Goal: Task Accomplishment & Management: Use online tool/utility

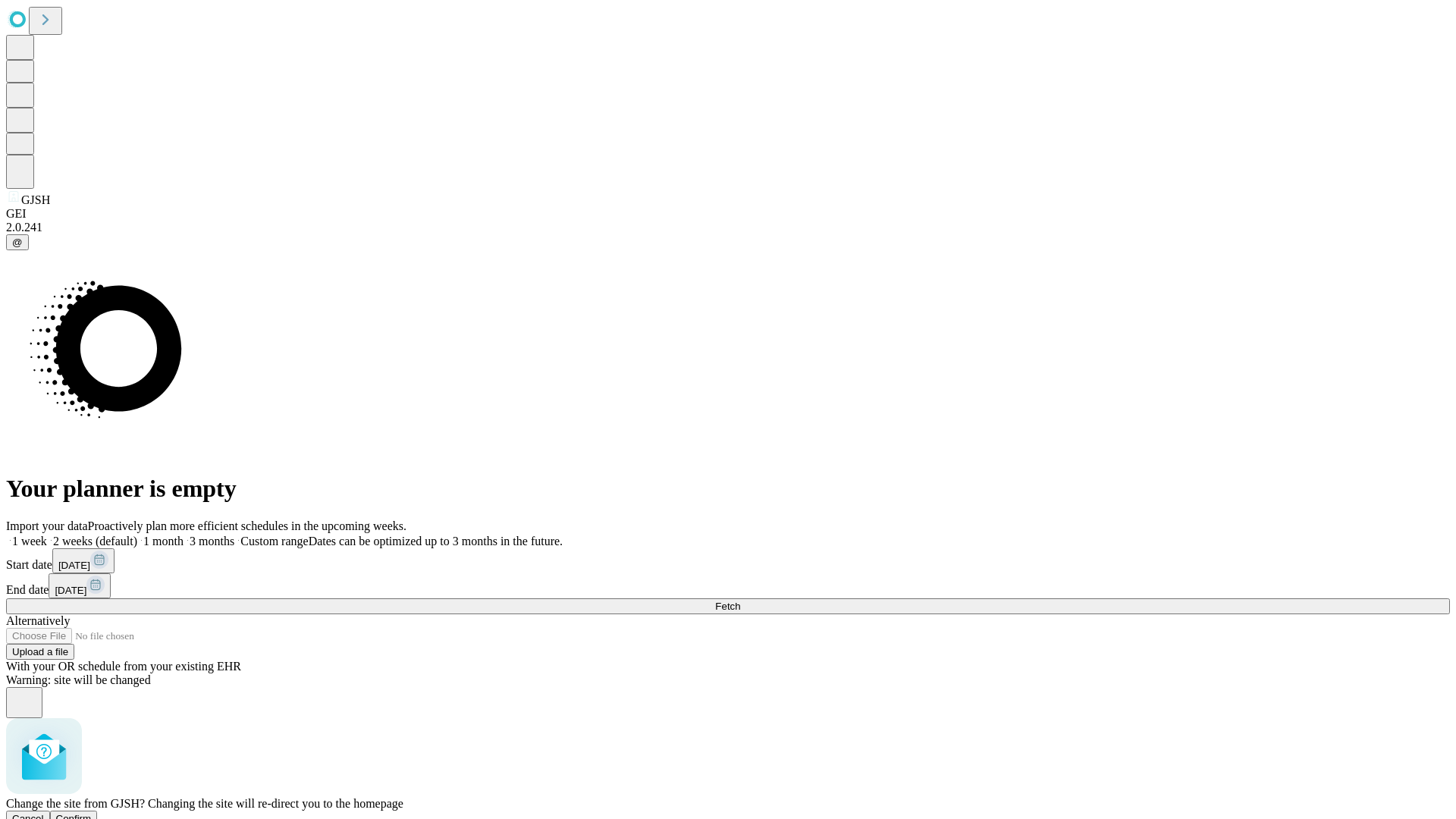
click at [92, 813] on span "Confirm" at bounding box center [74, 818] width 35 height 12
click at [183, 535] on label "1 month" at bounding box center [160, 541] width 46 height 13
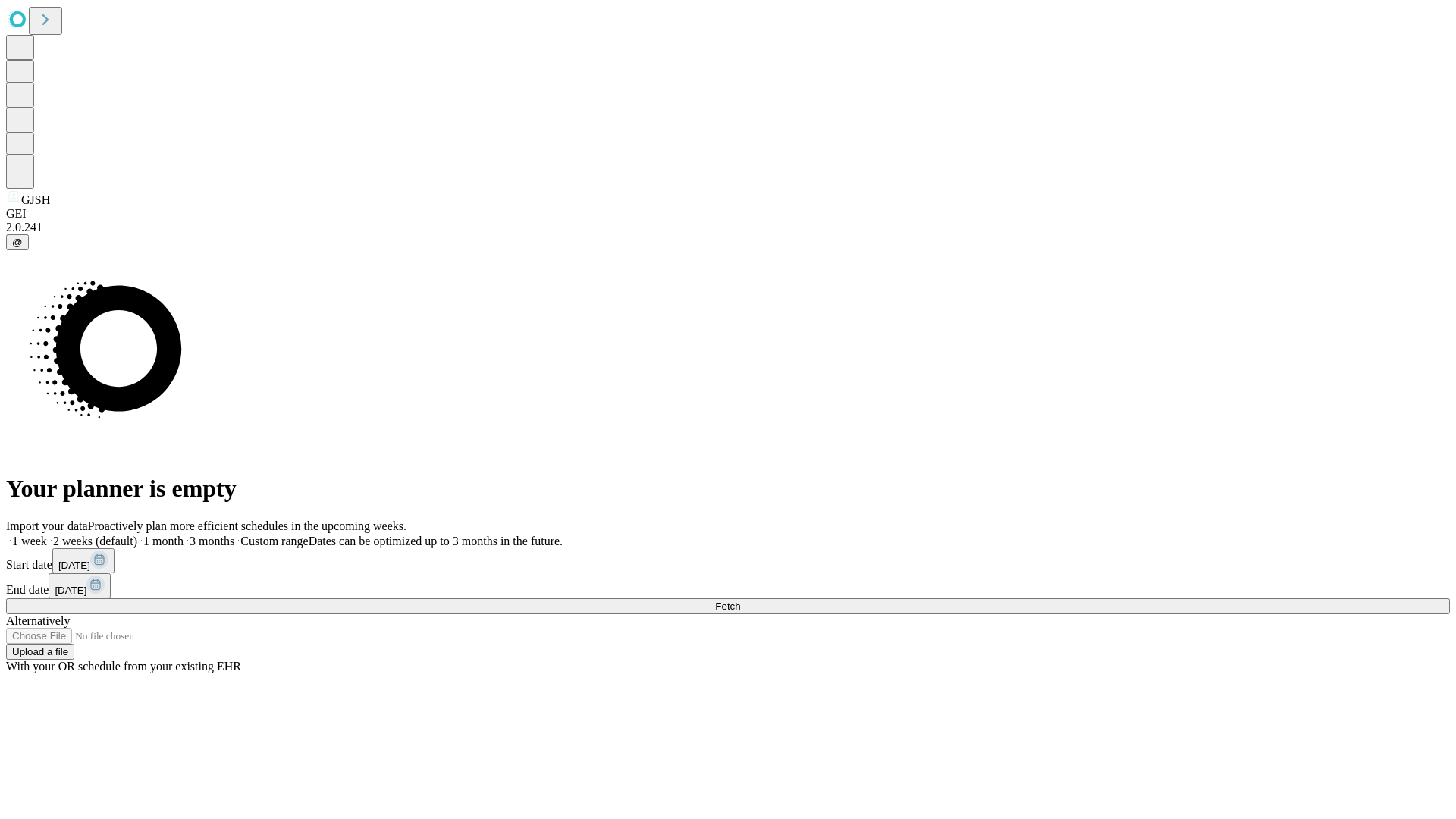
click at [740, 600] on span "Fetch" at bounding box center [728, 606] width 25 height 12
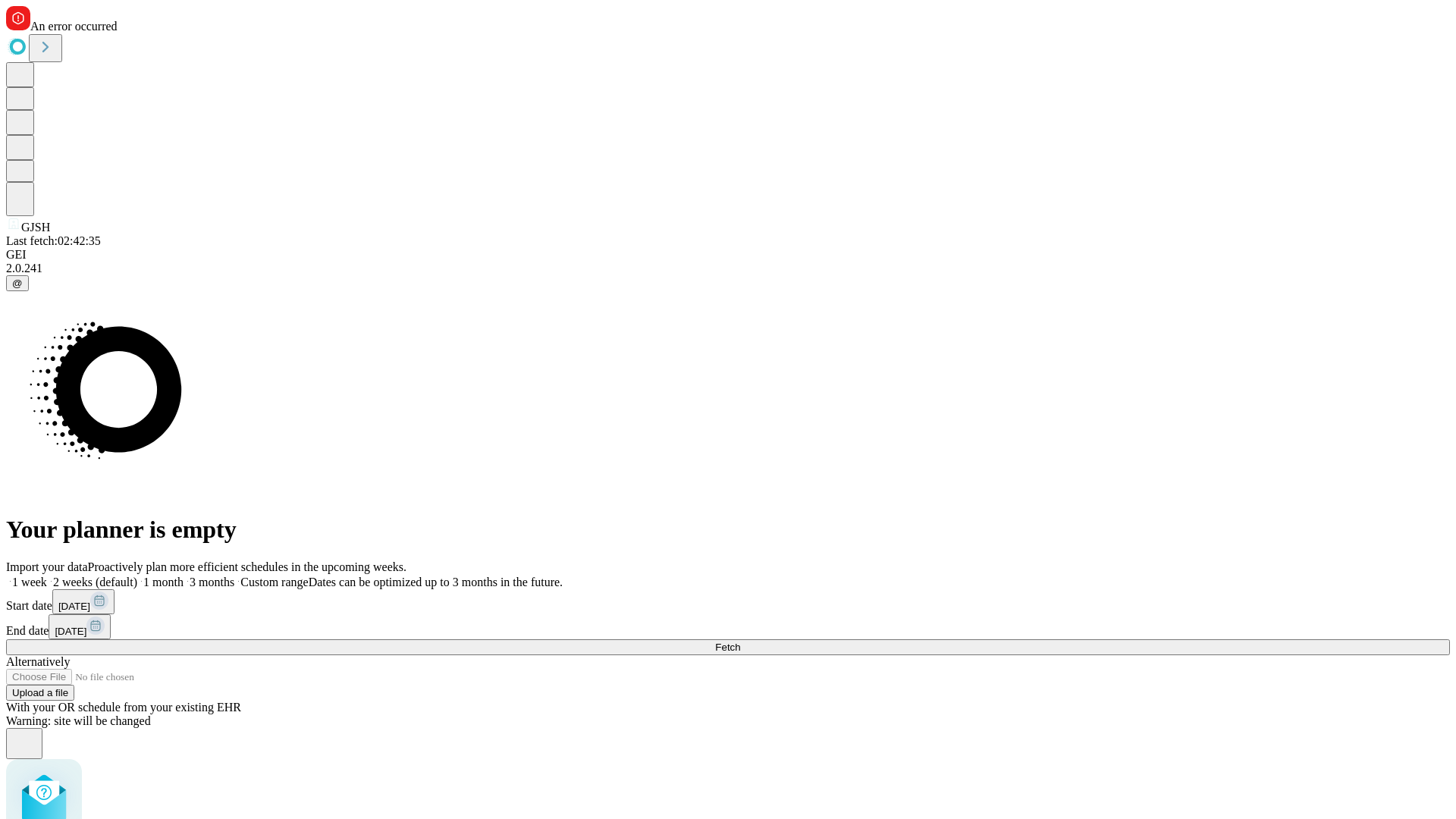
click at [183, 576] on label "1 month" at bounding box center [160, 582] width 46 height 13
click at [740, 641] on span "Fetch" at bounding box center [728, 646] width 25 height 12
click at [183, 576] on label "1 month" at bounding box center [160, 582] width 46 height 13
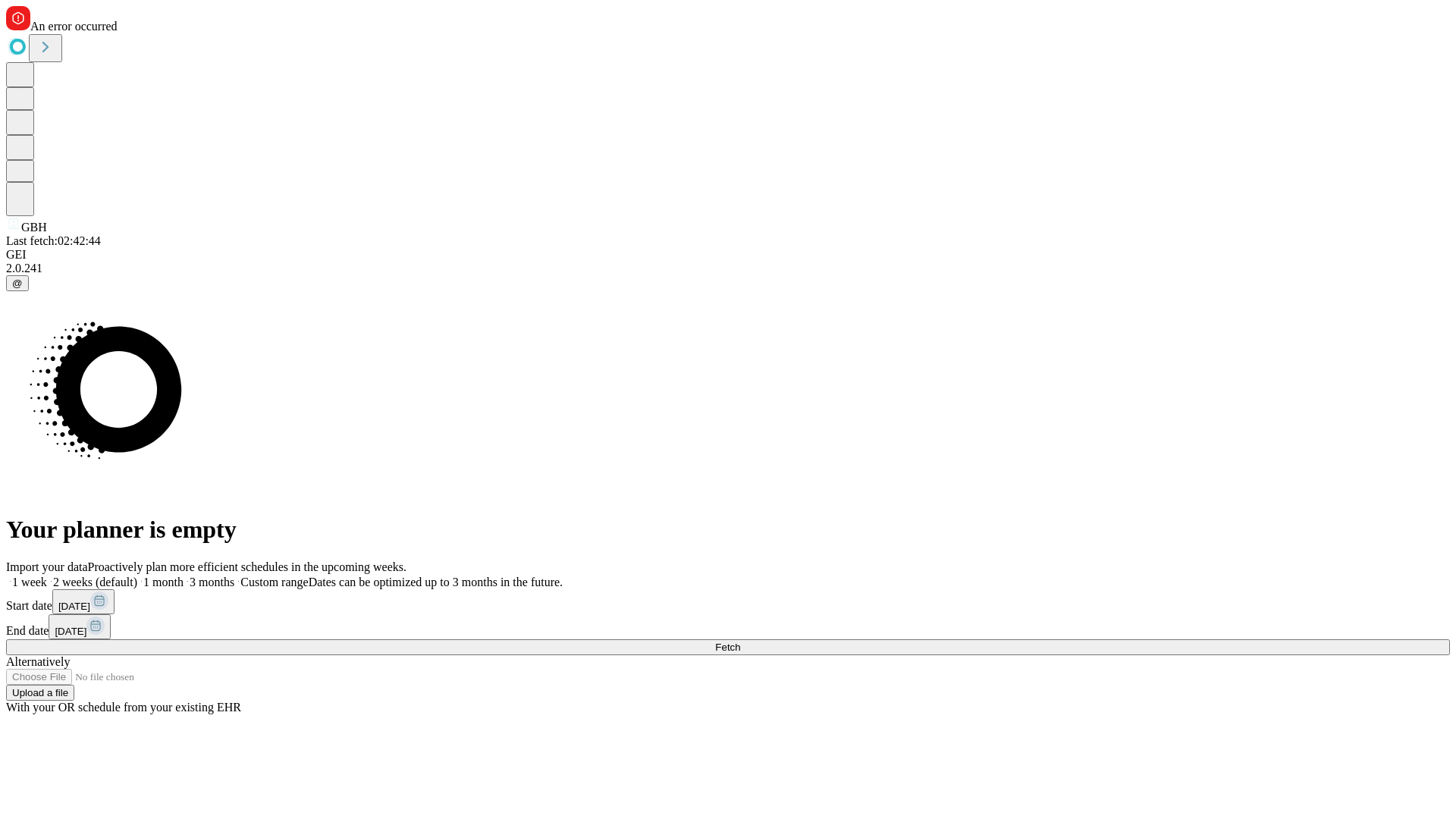
click at [740, 641] on span "Fetch" at bounding box center [728, 646] width 25 height 12
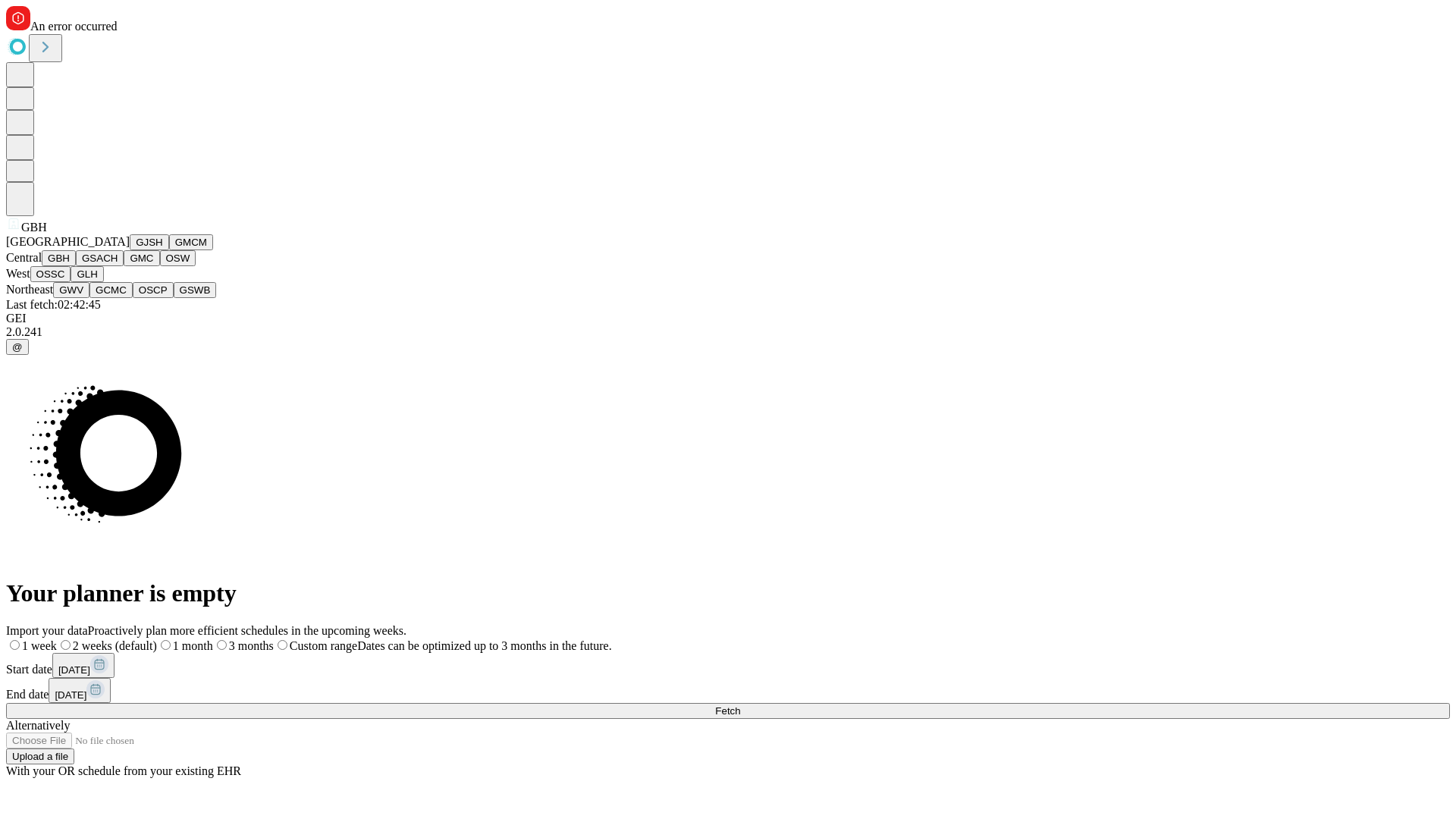
click at [117, 266] on button "GSACH" at bounding box center [99, 259] width 48 height 16
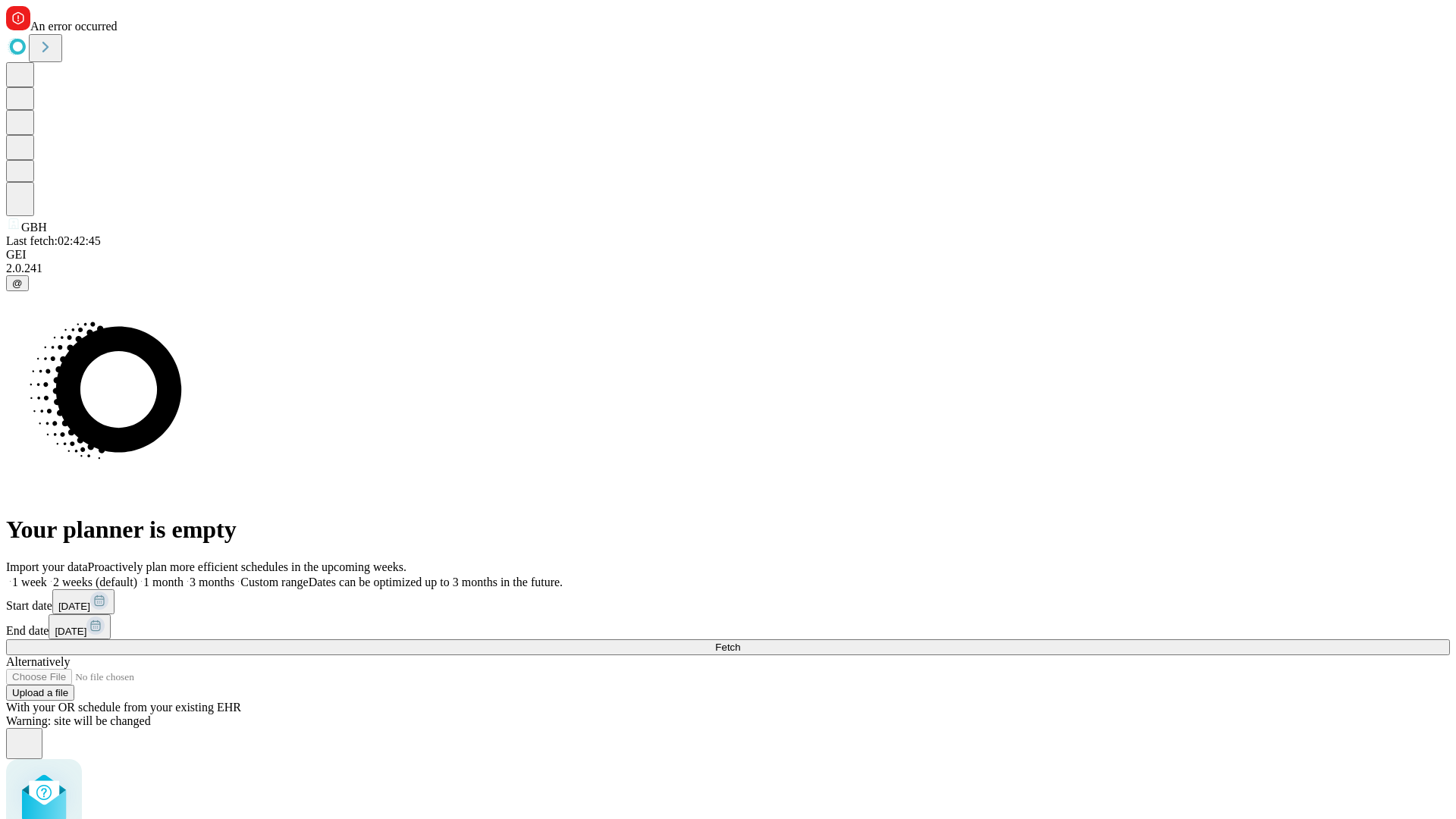
click at [183, 576] on label "1 month" at bounding box center [160, 582] width 46 height 13
click at [740, 641] on span "Fetch" at bounding box center [728, 646] width 25 height 12
click at [183, 576] on label "1 month" at bounding box center [160, 582] width 46 height 13
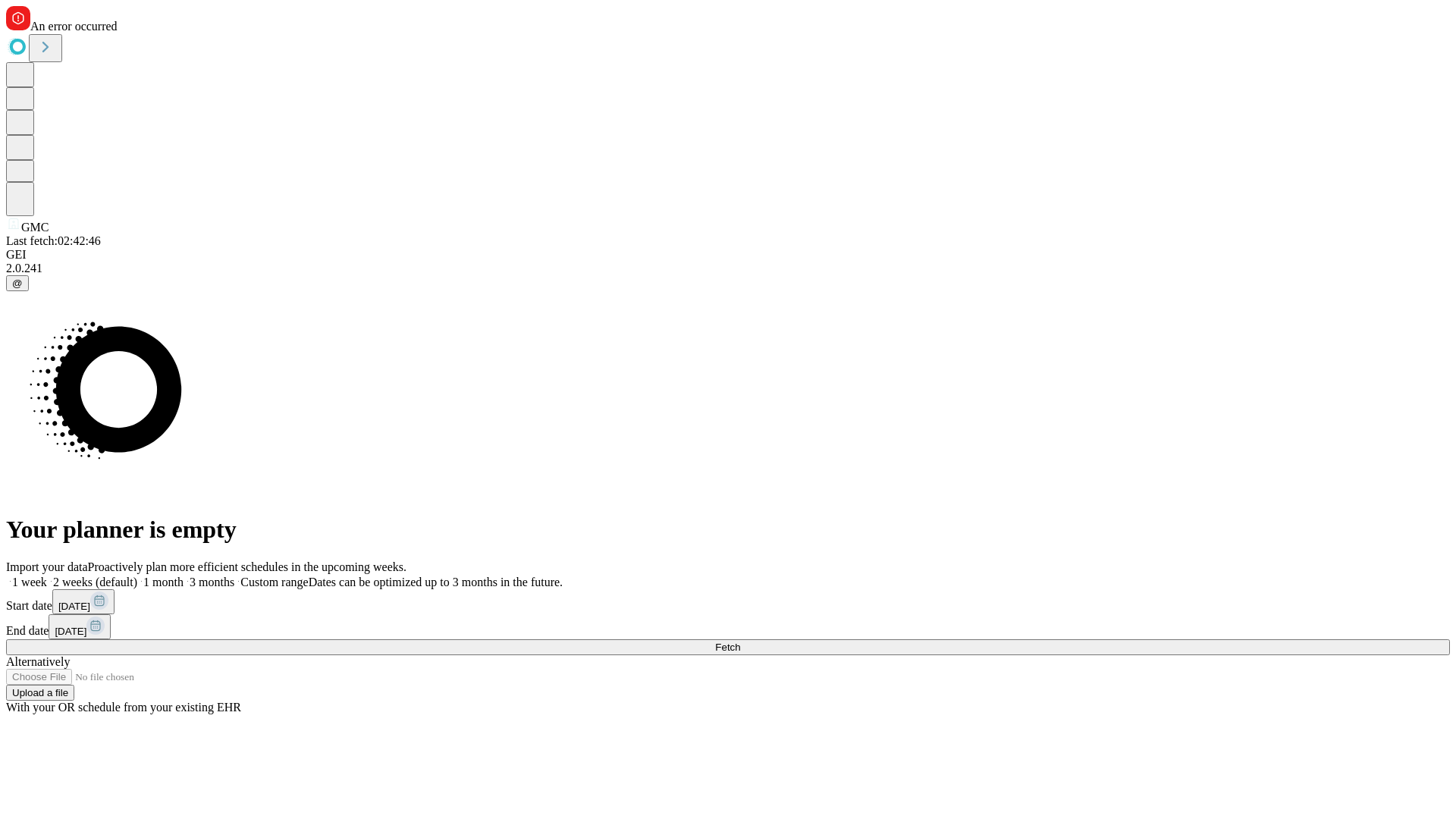
click at [740, 641] on span "Fetch" at bounding box center [728, 646] width 25 height 12
click at [183, 576] on label "1 month" at bounding box center [160, 582] width 46 height 13
click at [740, 641] on span "Fetch" at bounding box center [728, 646] width 25 height 12
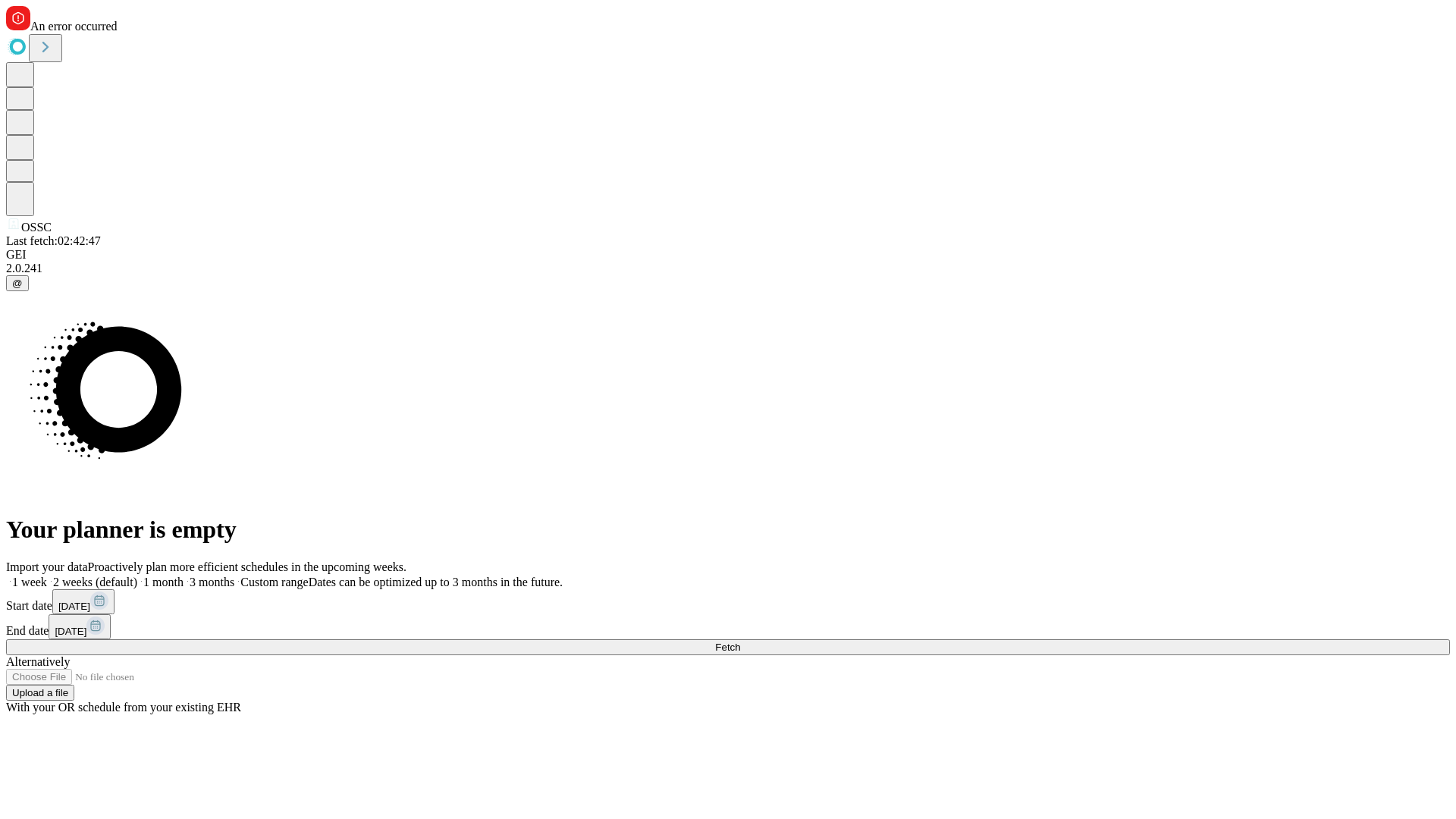
click at [183, 576] on label "1 month" at bounding box center [160, 582] width 46 height 13
click at [740, 641] on span "Fetch" at bounding box center [728, 646] width 25 height 12
click at [183, 576] on label "1 month" at bounding box center [160, 582] width 46 height 13
click at [740, 641] on span "Fetch" at bounding box center [728, 646] width 25 height 12
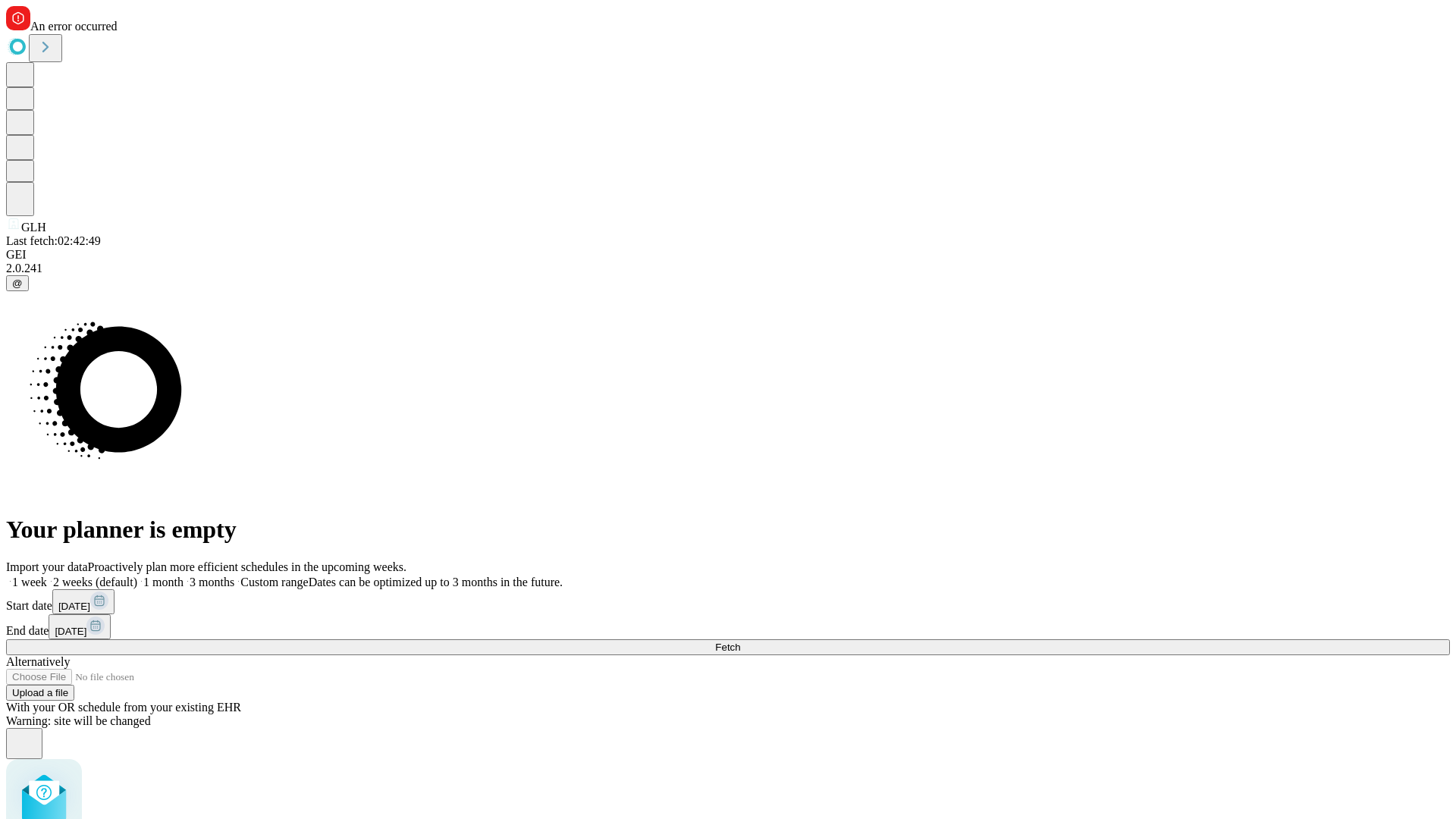
click at [183, 576] on label "1 month" at bounding box center [160, 582] width 46 height 13
click at [740, 641] on span "Fetch" at bounding box center [728, 646] width 25 height 12
click at [183, 576] on label "1 month" at bounding box center [160, 582] width 46 height 13
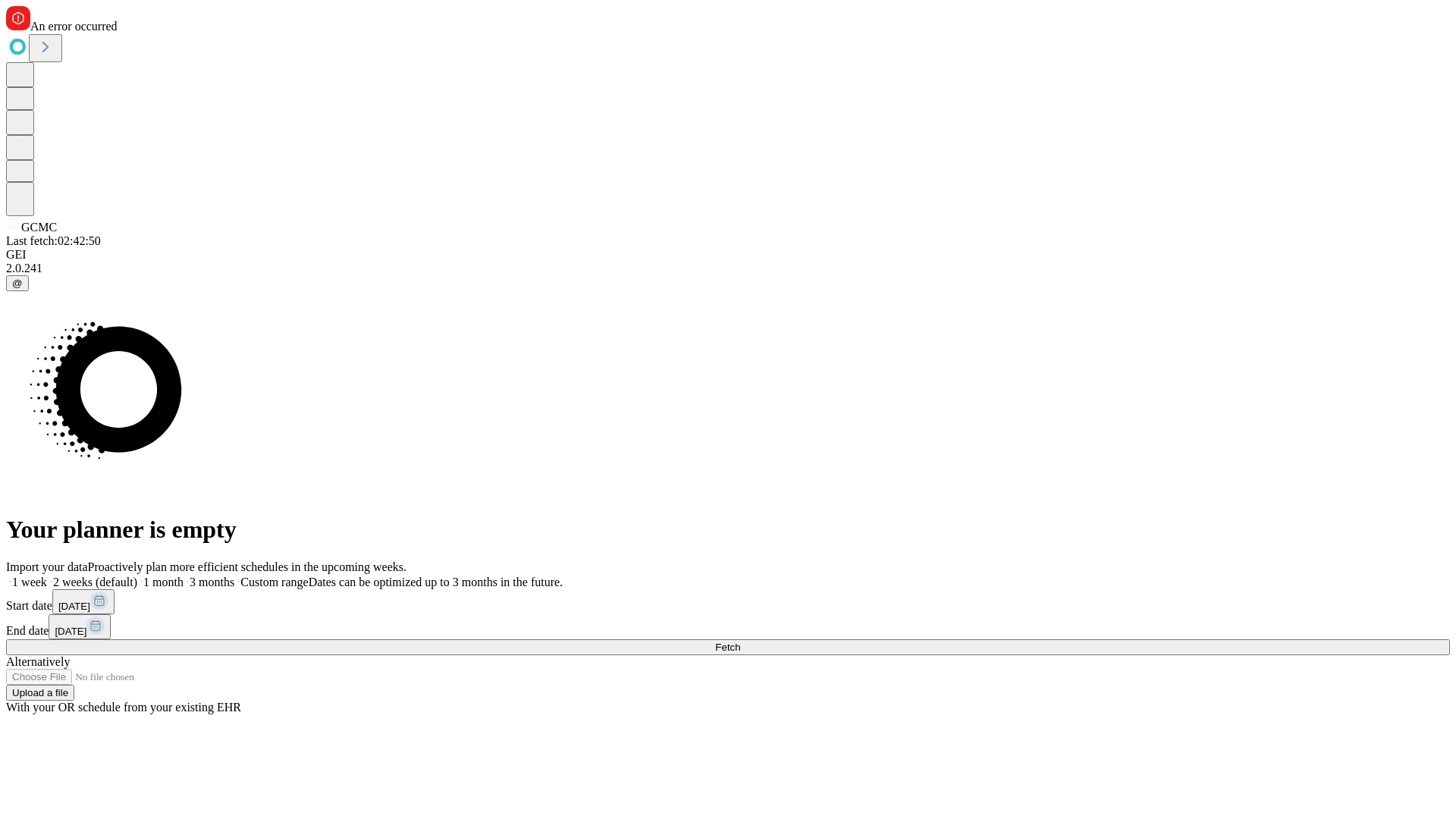
click at [740, 641] on span "Fetch" at bounding box center [728, 646] width 25 height 12
click at [183, 576] on label "1 month" at bounding box center [160, 582] width 46 height 13
click at [740, 641] on span "Fetch" at bounding box center [728, 646] width 25 height 12
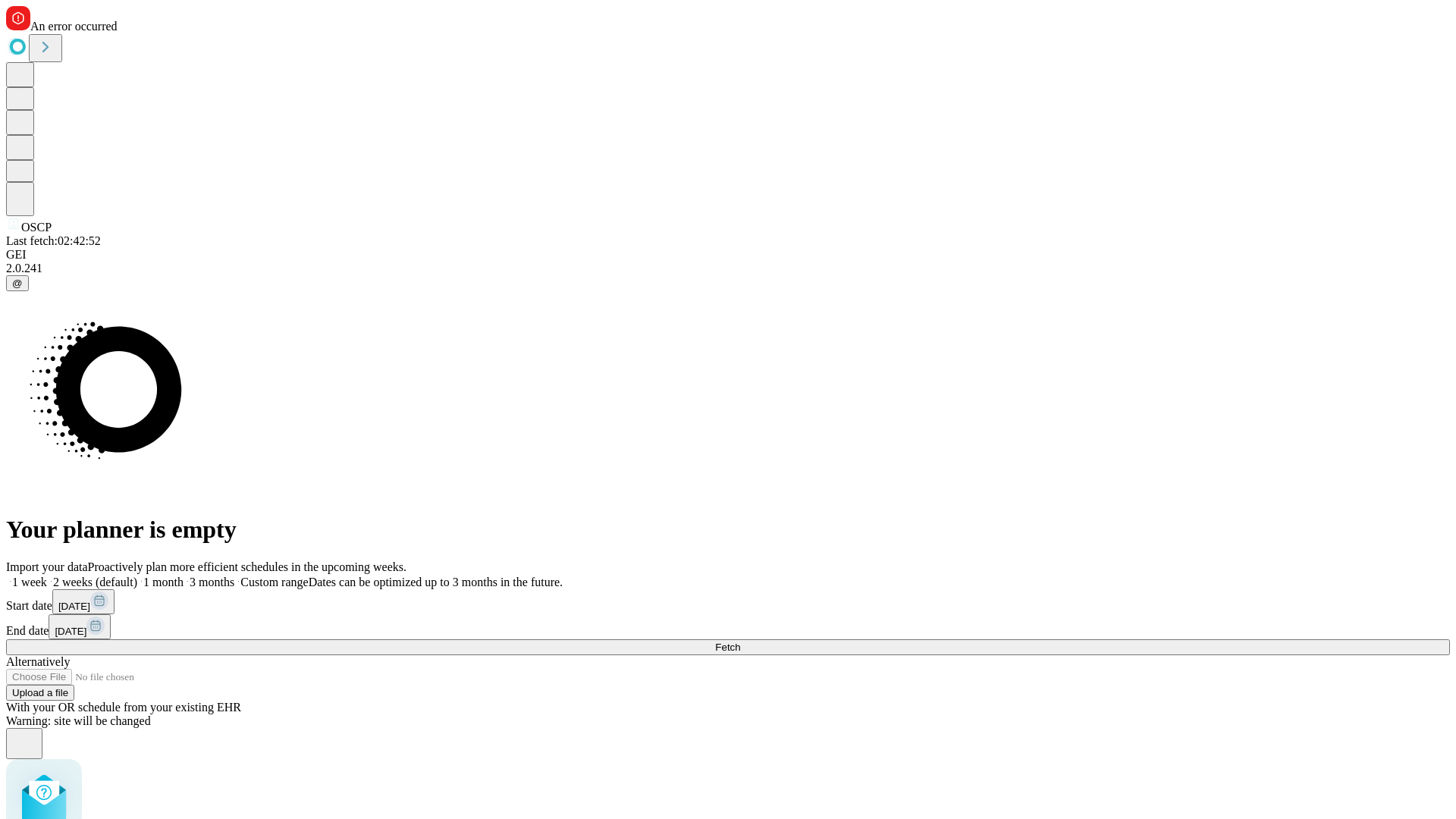
click at [183, 576] on label "1 month" at bounding box center [160, 582] width 46 height 13
click at [740, 641] on span "Fetch" at bounding box center [728, 646] width 25 height 12
